Goal: Find contact information: Find contact information

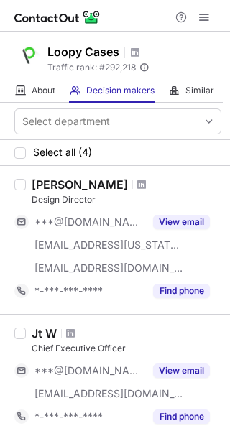
click at [73, 197] on div "Design Director" at bounding box center [126, 199] width 189 height 13
copy div "Design Director"
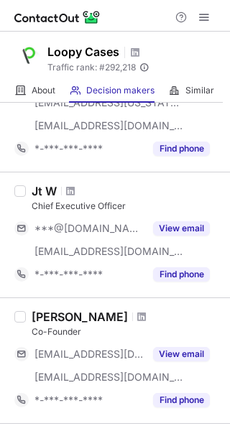
scroll to position [143, 0]
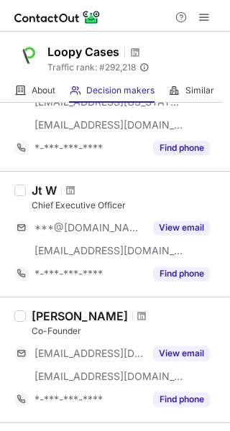
click at [68, 208] on div "Chief Executive Officer" at bounding box center [126, 205] width 189 height 13
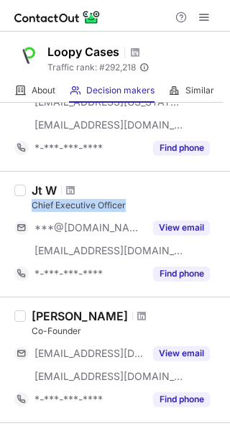
click at [68, 208] on div "Chief Executive Officer" at bounding box center [126, 205] width 189 height 13
copy div "Chief Executive Officer"
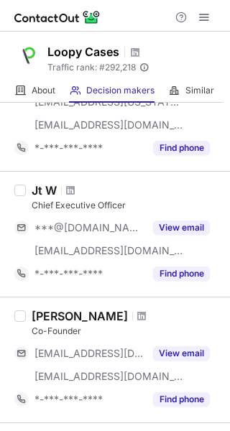
click at [59, 327] on div "Co-Founder" at bounding box center [126, 330] width 189 height 13
copy div "Co-Founder"
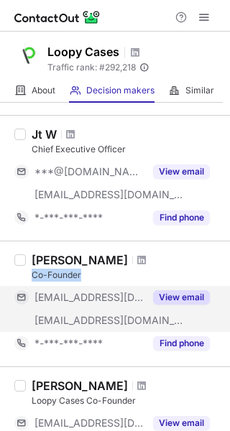
scroll to position [344, 0]
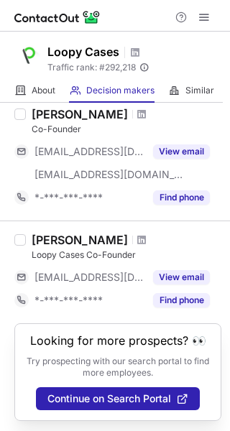
click at [67, 248] on div "Loopy Cases Co-Founder" at bounding box center [126, 254] width 189 height 13
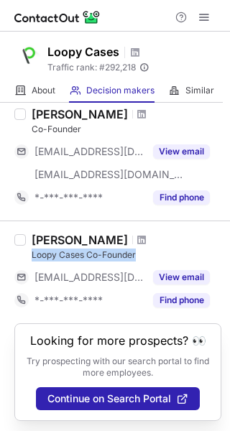
click at [67, 248] on div "Loopy Cases Co-Founder" at bounding box center [126, 254] width 189 height 13
copy div "Loopy Cases Co-Founder"
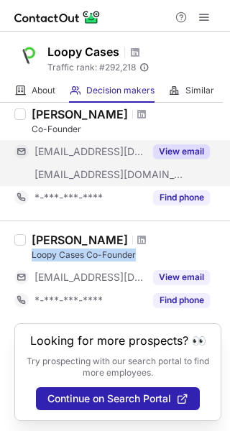
click at [170, 149] on button "View email" at bounding box center [181, 151] width 57 height 14
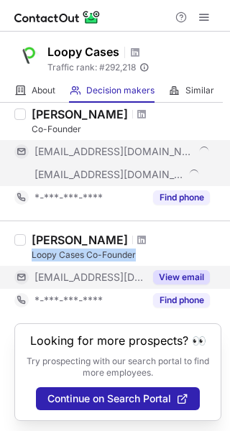
click at [176, 276] on button "View email" at bounding box center [181, 277] width 57 height 14
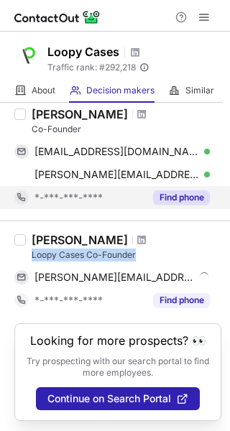
click at [180, 190] on button "Find phone" at bounding box center [181, 197] width 57 height 14
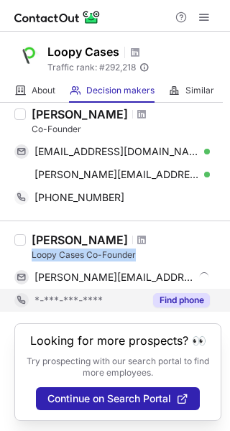
click at [177, 296] on button "Find phone" at bounding box center [181, 300] width 57 height 14
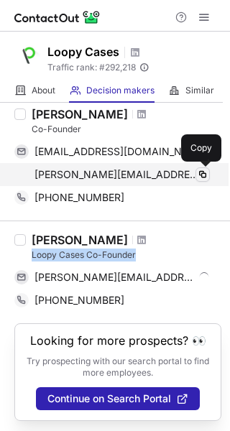
click at [195, 173] on button at bounding box center [202, 174] width 14 height 14
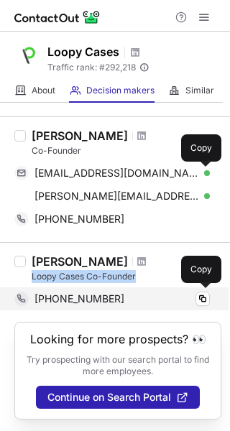
scroll to position [322, 0]
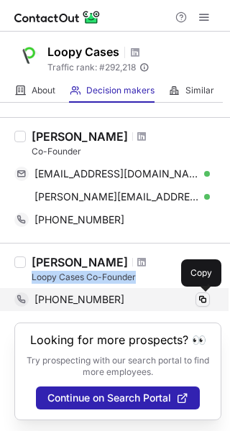
click at [200, 296] on span at bounding box center [202, 299] width 11 height 11
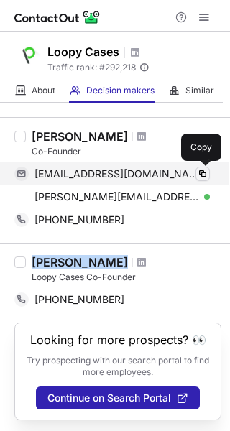
click at [205, 172] on span at bounding box center [202, 173] width 11 height 11
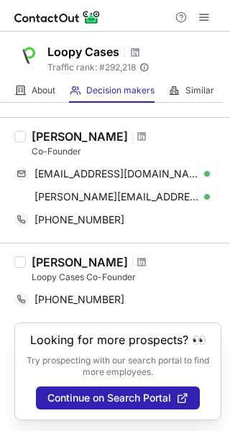
click at [65, 133] on div "[PERSON_NAME]" at bounding box center [80, 136] width 96 height 14
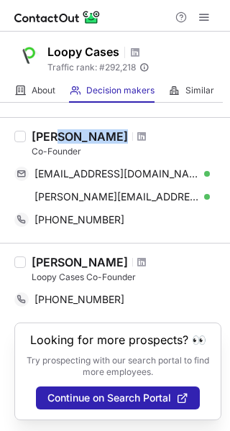
click at [65, 133] on div "[PERSON_NAME]" at bounding box center [80, 136] width 96 height 14
copy div "[PERSON_NAME]"
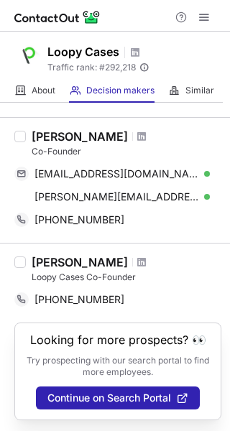
click at [88, 265] on div "[PERSON_NAME]" at bounding box center [80, 262] width 96 height 14
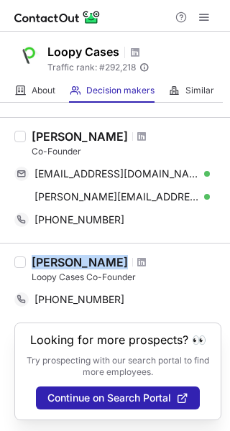
click at [88, 265] on div "[PERSON_NAME]" at bounding box center [80, 262] width 96 height 14
copy div "[PERSON_NAME]"
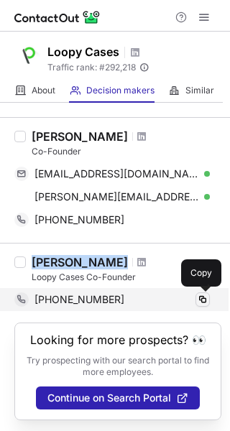
click at [198, 301] on span at bounding box center [202, 299] width 11 height 11
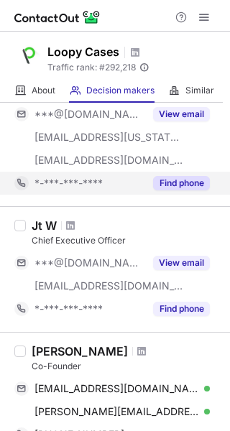
scroll to position [107, 0]
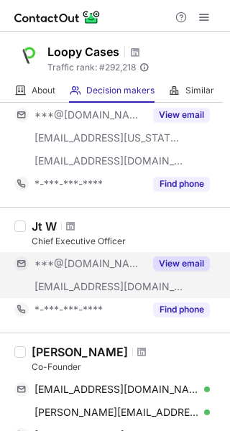
click at [171, 261] on button "View email" at bounding box center [181, 263] width 57 height 14
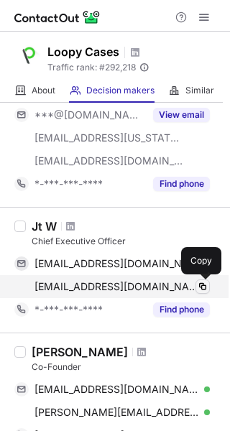
click at [202, 285] on span at bounding box center [202, 286] width 11 height 11
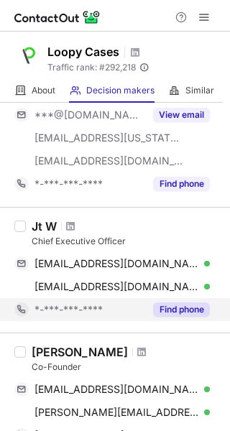
click at [186, 304] on button "Find phone" at bounding box center [181, 309] width 57 height 14
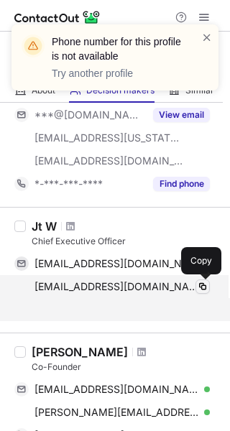
click at [199, 283] on span at bounding box center [202, 286] width 11 height 11
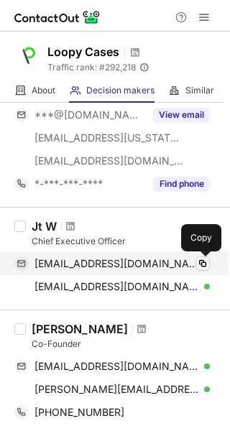
click at [208, 261] on button at bounding box center [202, 263] width 14 height 14
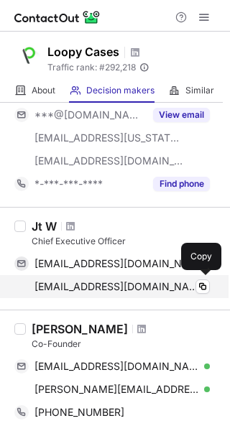
copy div "[PERSON_NAME]"
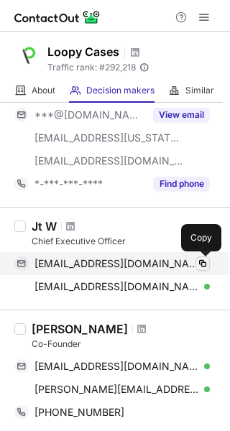
click at [203, 265] on span at bounding box center [202, 263] width 11 height 11
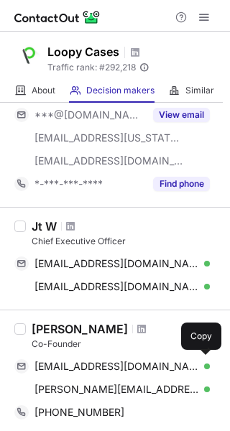
click at [49, 214] on div "Jt W Chief Executive Officer [EMAIL_ADDRESS][DOMAIN_NAME] Verified Copy [EMAIL_…" at bounding box center [115, 258] width 230 height 103
click at [47, 217] on div "Jt W Chief Executive Officer [EMAIL_ADDRESS][DOMAIN_NAME] Verified Copy [EMAIL_…" at bounding box center [115, 258] width 230 height 103
copy div "Jt W"
